Goal: Communication & Community: Participate in discussion

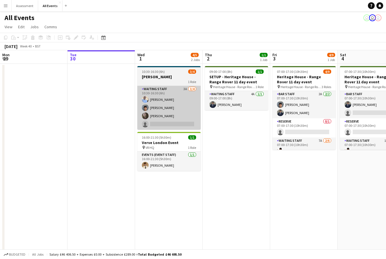
click at [183, 119] on app-card-role "Waiting Staff 3A [DATE] 10:30-16:30 (6h) [PERSON_NAME] Arya [PERSON_NAME] [PERS…" at bounding box center [168, 108] width 63 height 44
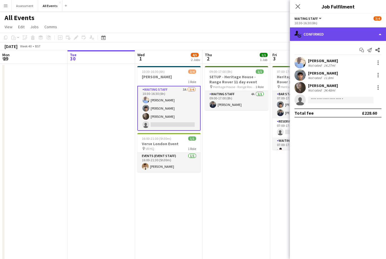
click at [345, 37] on div "single-neutral-actions-check-2 Confirmed" at bounding box center [338, 34] width 96 height 14
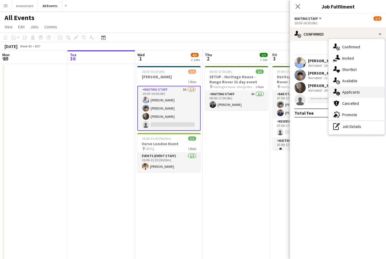
click at [360, 91] on span "Applicants" at bounding box center [352, 92] width 18 height 5
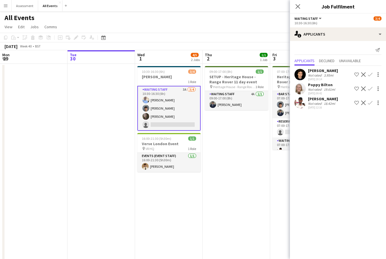
click at [371, 75] on app-icon "Confirm" at bounding box center [370, 74] width 5 height 5
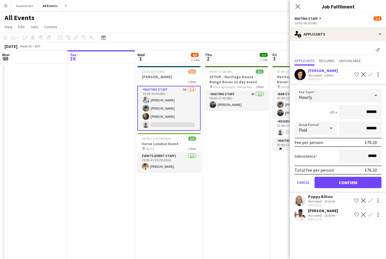
click at [360, 181] on button "Confirm" at bounding box center [348, 182] width 67 height 11
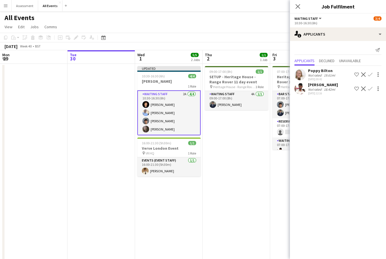
click at [281, 194] on app-date-cell "07:00-17:30 (10h30m) 4/9 Heritage House - Range Rover 11 day event pin Heritage…" at bounding box center [304, 183] width 68 height 238
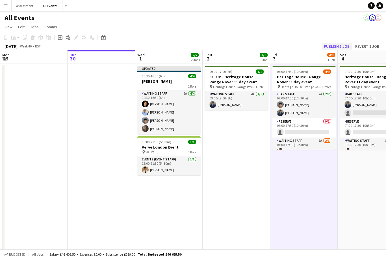
click at [344, 48] on button "Publish 1 job" at bounding box center [337, 46] width 30 height 7
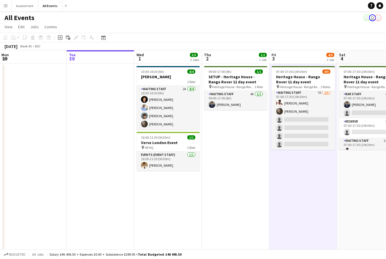
scroll to position [48, 0]
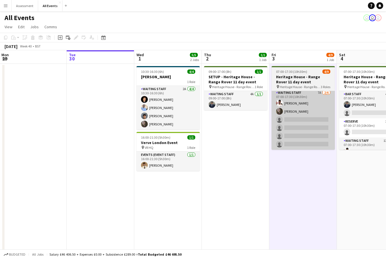
click at [321, 128] on app-card-role "Waiting Staff 7A [DATE] 07:00-17:30 (10h30m) [PERSON_NAME] [PERSON_NAME] single…" at bounding box center [303, 120] width 63 height 60
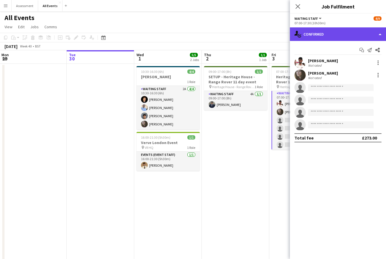
click at [367, 34] on div "single-neutral-actions-check-2 Confirmed" at bounding box center [338, 34] width 96 height 14
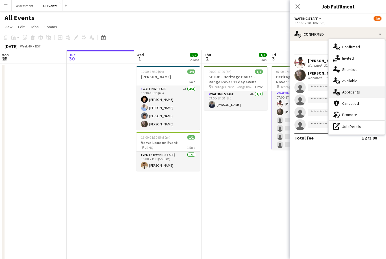
click at [367, 95] on div "single-neutral-actions-information Applicants" at bounding box center [357, 92] width 56 height 11
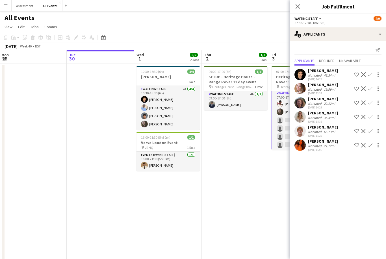
click at [372, 89] on app-icon "Confirm" at bounding box center [370, 89] width 5 height 5
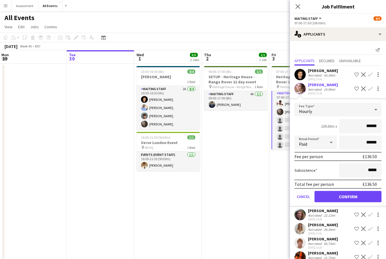
click at [365, 200] on button "Confirm" at bounding box center [348, 196] width 67 height 11
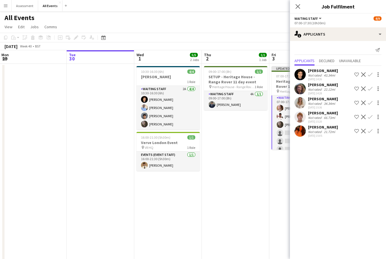
click at [373, 104] on button "Confirm" at bounding box center [370, 103] width 7 height 7
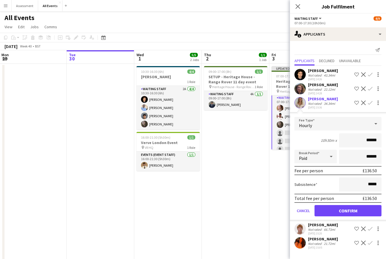
click at [330, 213] on button "Confirm" at bounding box center [348, 210] width 67 height 11
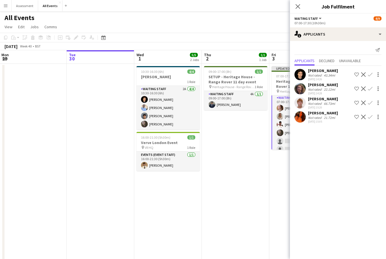
click at [326, 117] on div "21.72mi" at bounding box center [330, 118] width 14 height 4
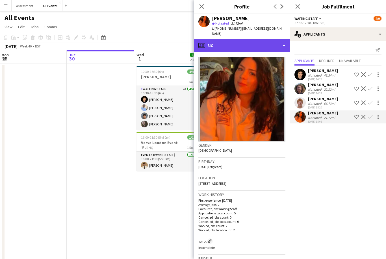
click at [269, 39] on div "profile Bio" at bounding box center [242, 46] width 96 height 14
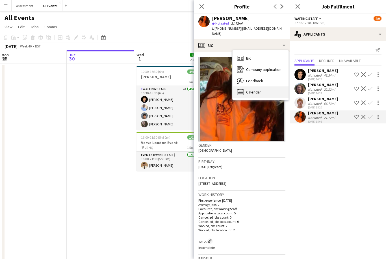
click at [268, 87] on div "Calendar Calendar" at bounding box center [261, 92] width 56 height 11
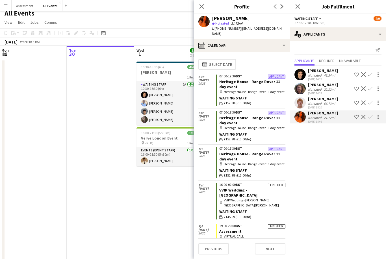
scroll to position [5, 0]
click at [166, 211] on app-date-cell "10:30-16:30 (6h) 4/4 [PERSON_NAME] 1 Role Waiting Staff 2A [DATE] 10:30-16:30 (…" at bounding box center [168, 178] width 68 height 238
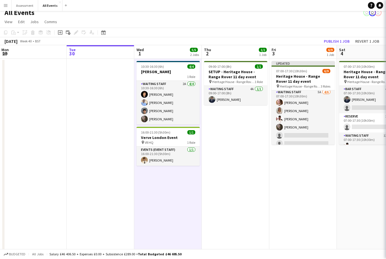
scroll to position [5, 0]
click at [343, 41] on button "Publish 1 job" at bounding box center [337, 41] width 30 height 7
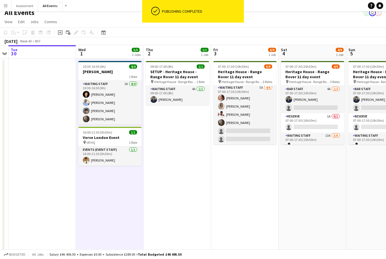
scroll to position [0, 197]
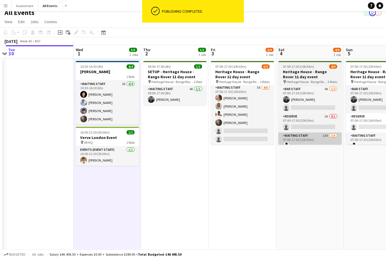
click at [316, 140] on app-card-role "Waiting Staff 13A [DATE] 07:00-17:30 (10h30m) [PERSON_NAME] Clover Bayntun-Cowa…" at bounding box center [310, 163] width 63 height 60
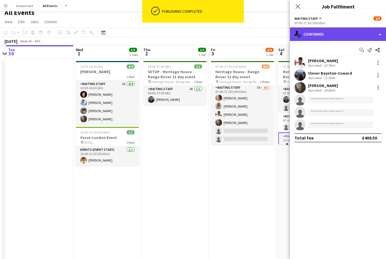
click at [360, 33] on div "single-neutral-actions-check-2 Confirmed" at bounding box center [338, 34] width 96 height 14
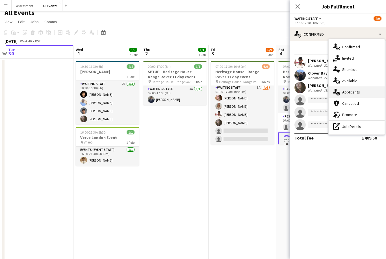
click at [370, 94] on div "single-neutral-actions-information Applicants" at bounding box center [357, 92] width 56 height 11
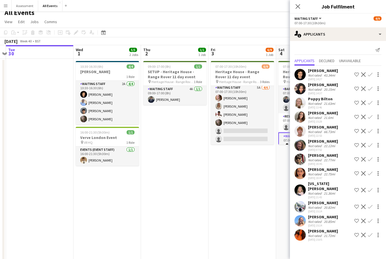
click at [249, 215] on app-date-cell "07:00-17:30 (10h30m) 6/9 Heritage House - Range Rover 11 day event pin Heritage…" at bounding box center [243, 178] width 68 height 238
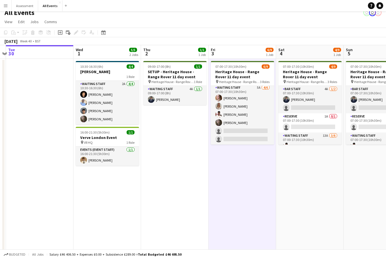
click at [248, 212] on app-date-cell "07:00-17:30 (10h30m) 6/9 Heritage House - Range Rover 11 day event pin Heritage…" at bounding box center [243, 178] width 68 height 238
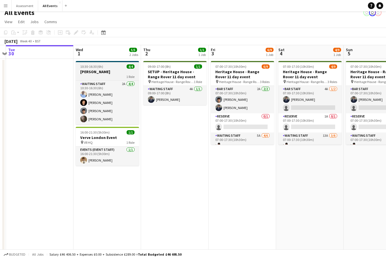
click at [118, 73] on h3 "[PERSON_NAME]" at bounding box center [107, 71] width 63 height 5
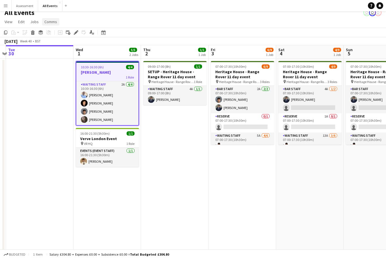
click at [55, 23] on span "Comms" at bounding box center [50, 21] width 13 height 5
click at [68, 48] on link "Create chat" at bounding box center [65, 46] width 47 height 12
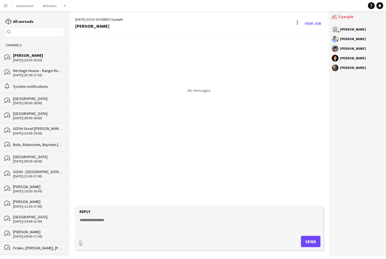
click at [134, 232] on textarea at bounding box center [200, 225] width 243 height 15
click at [317, 24] on link "View Job" at bounding box center [313, 23] width 21 height 9
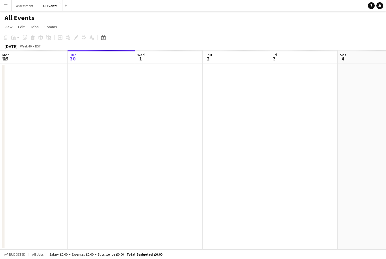
scroll to position [0, 194]
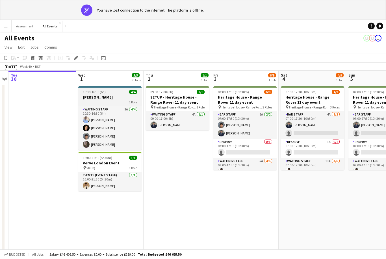
click at [121, 97] on h3 "[PERSON_NAME]" at bounding box center [109, 97] width 63 height 5
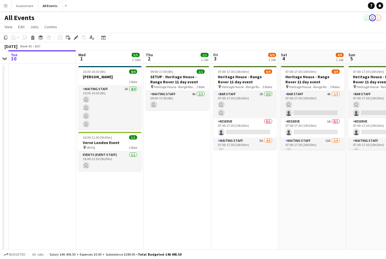
click at [54, 51] on app-board-header-date "Tue 30" at bounding box center [42, 57] width 68 height 14
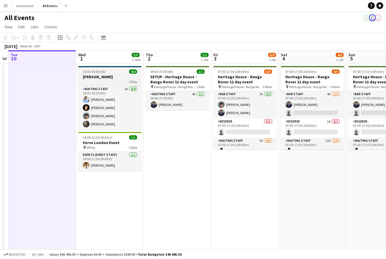
click at [126, 76] on h3 "[PERSON_NAME]" at bounding box center [109, 76] width 63 height 5
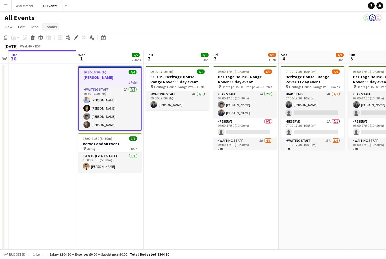
click at [57, 26] on link "Comms" at bounding box center [50, 26] width 17 height 7
click at [73, 51] on link "Create chat" at bounding box center [65, 51] width 47 height 12
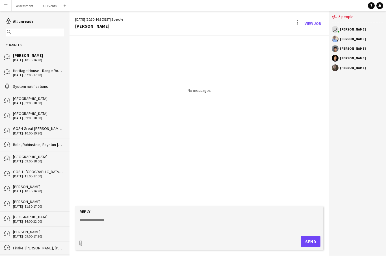
click at [125, 232] on textarea at bounding box center [200, 225] width 243 height 15
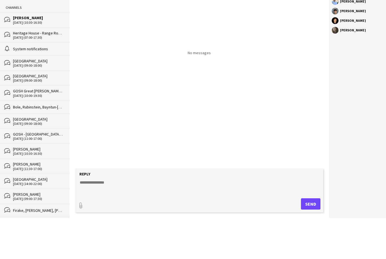
click at [107, 218] on textarea at bounding box center [200, 225] width 243 height 15
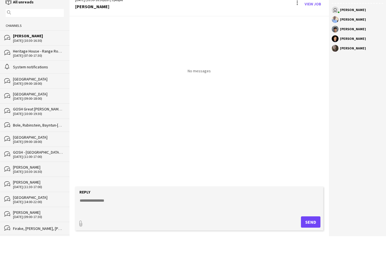
paste textarea "**********"
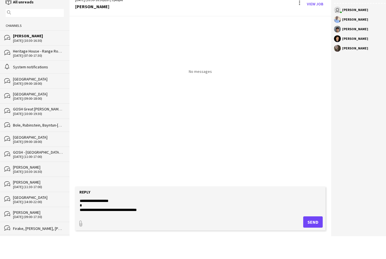
scroll to position [95, 0]
type textarea "**********"
click at [314, 236] on button "Send" at bounding box center [314, 241] width 20 height 11
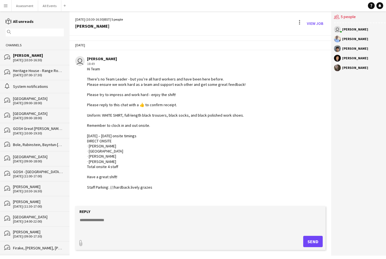
click at [46, 30] on input "text" at bounding box center [37, 32] width 50 height 5
click at [48, 7] on button "All Events Close" at bounding box center [49, 5] width 23 height 11
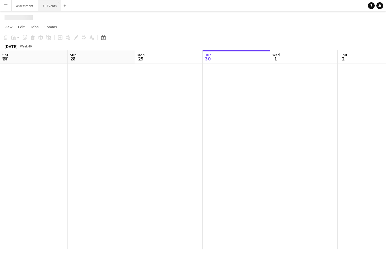
scroll to position [0, 135]
